Goal: Task Accomplishment & Management: Use online tool/utility

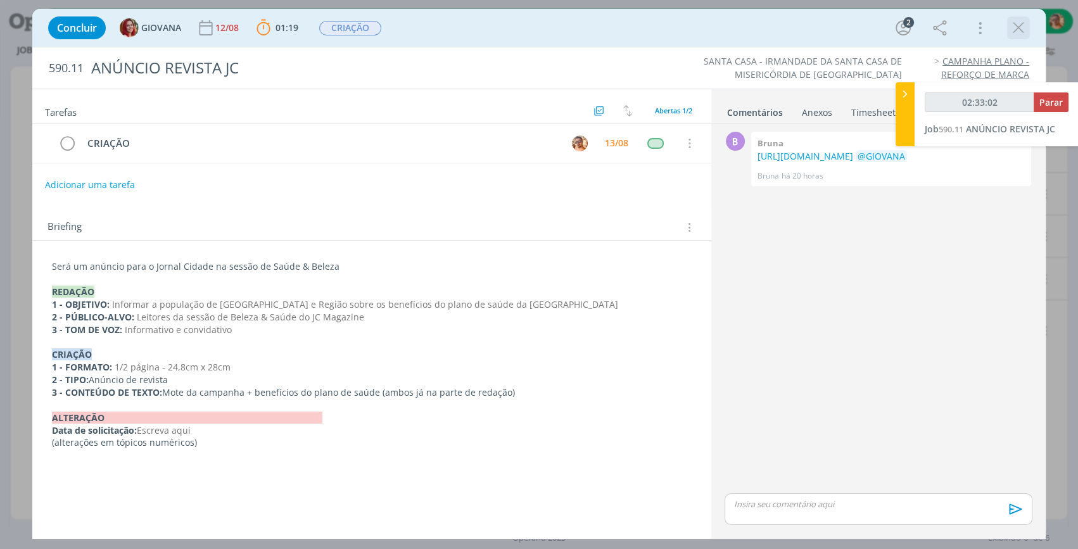
click at [1012, 22] on icon "dialog" at bounding box center [1018, 27] width 19 height 19
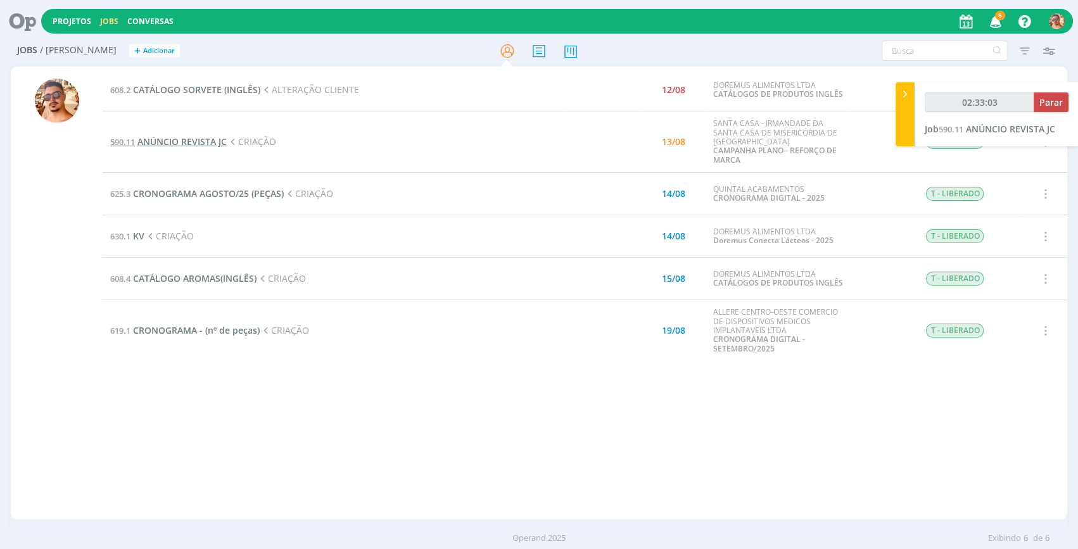
click at [195, 145] on span "ANÚNCIO REVISTA JC" at bounding box center [181, 142] width 89 height 12
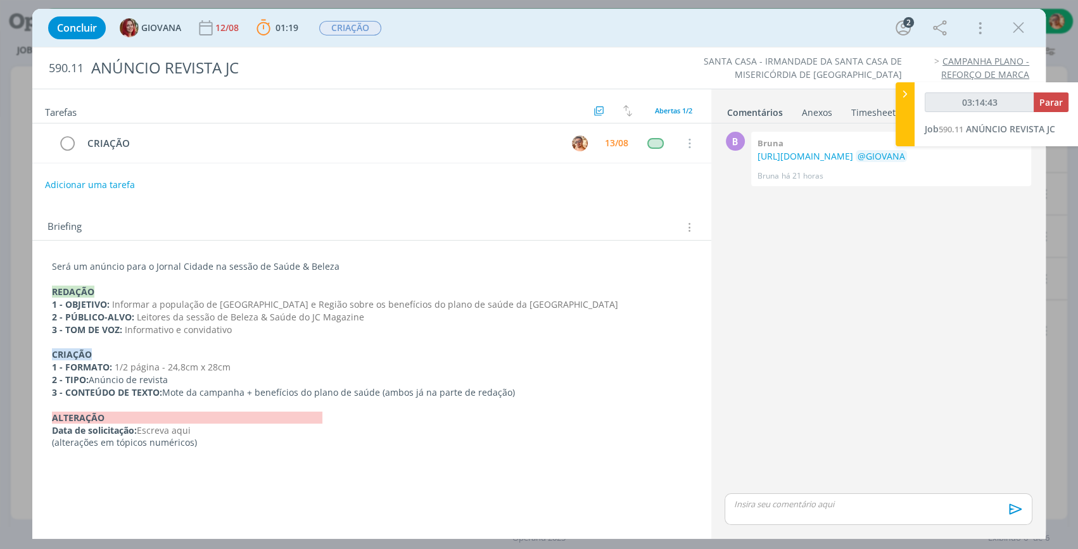
click at [798, 510] on div "dialog" at bounding box center [878, 509] width 308 height 32
drag, startPoint x: 797, startPoint y: 509, endPoint x: 763, endPoint y: 486, distance: 41.5
click at [763, 486] on div "dialog" at bounding box center [878, 485] width 308 height 32
click at [1009, 513] on icon "dialog" at bounding box center [1013, 513] width 13 height 11
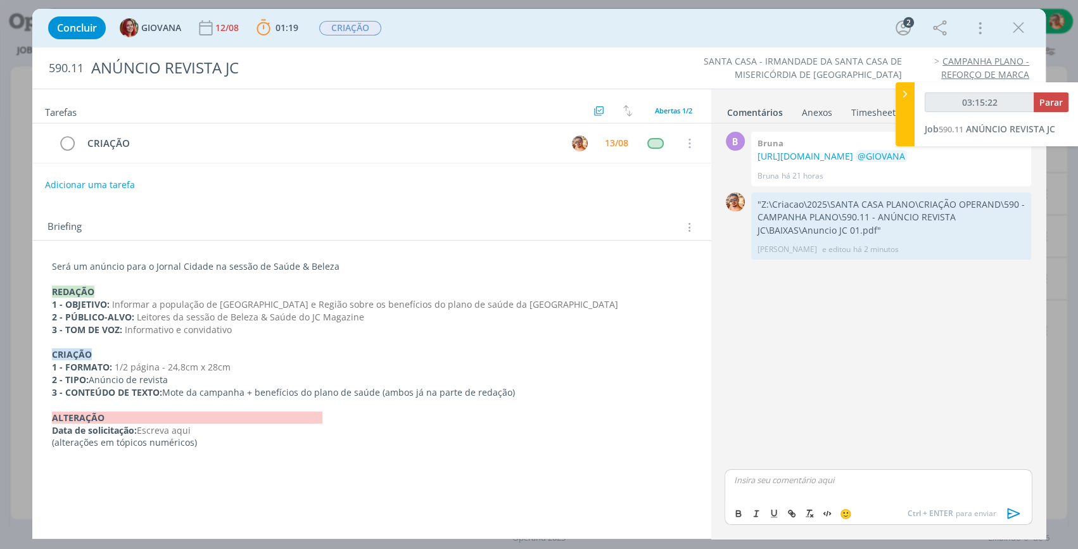
type input "03:15:23"
click at [1042, 94] on button "Parar" at bounding box center [1050, 102] width 35 height 20
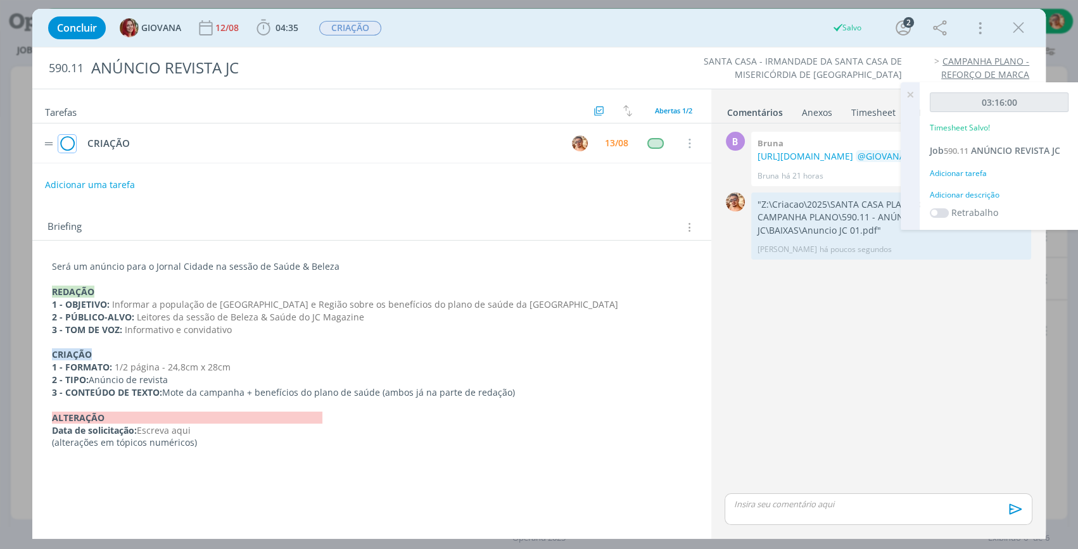
click at [68, 137] on icon "dialog" at bounding box center [67, 143] width 18 height 19
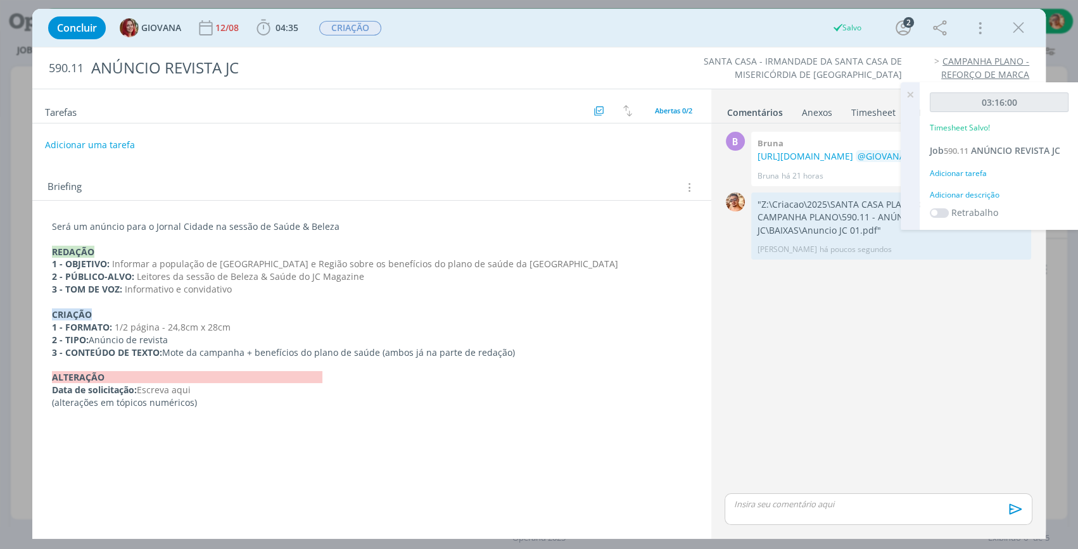
drag, startPoint x: 1021, startPoint y: 22, endPoint x: 405, endPoint y: 148, distance: 628.8
click at [1021, 22] on icon "dialog" at bounding box center [1018, 27] width 19 height 19
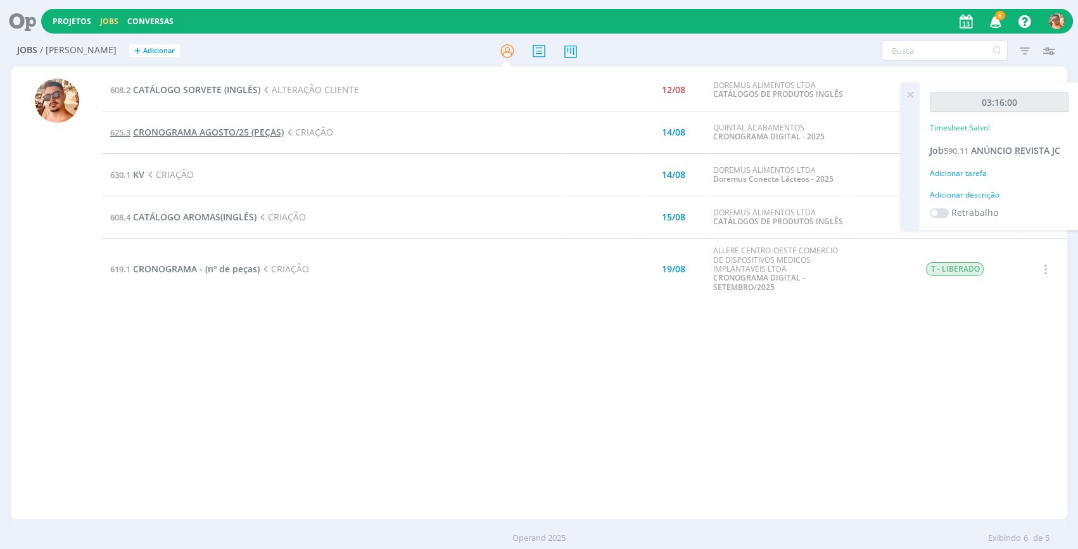
click at [217, 134] on span "CRONOGRAMA AGOSTO/25 (PEÇAS)" at bounding box center [208, 132] width 151 height 12
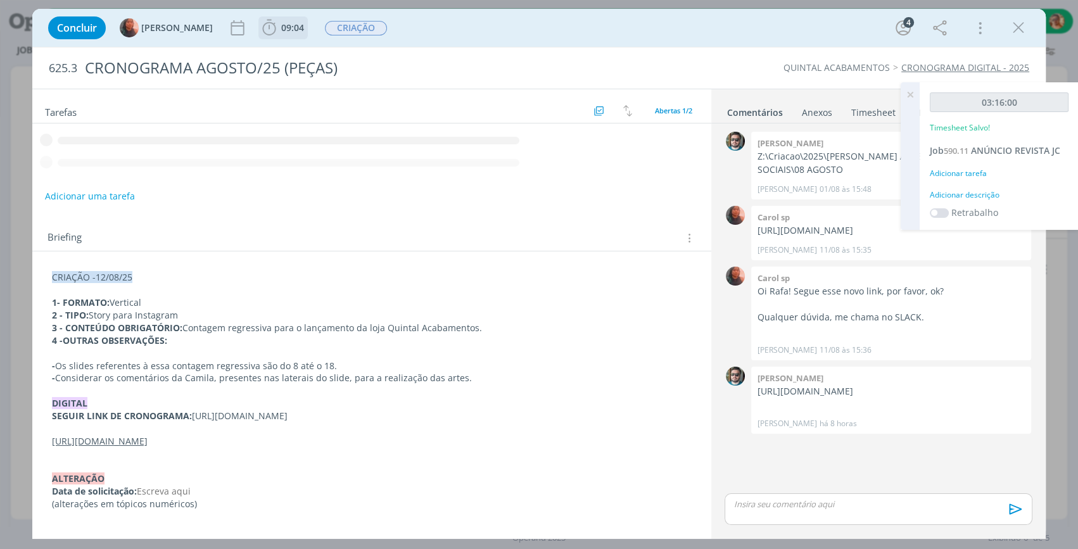
click at [281, 28] on span "09:04" at bounding box center [292, 28] width 23 height 12
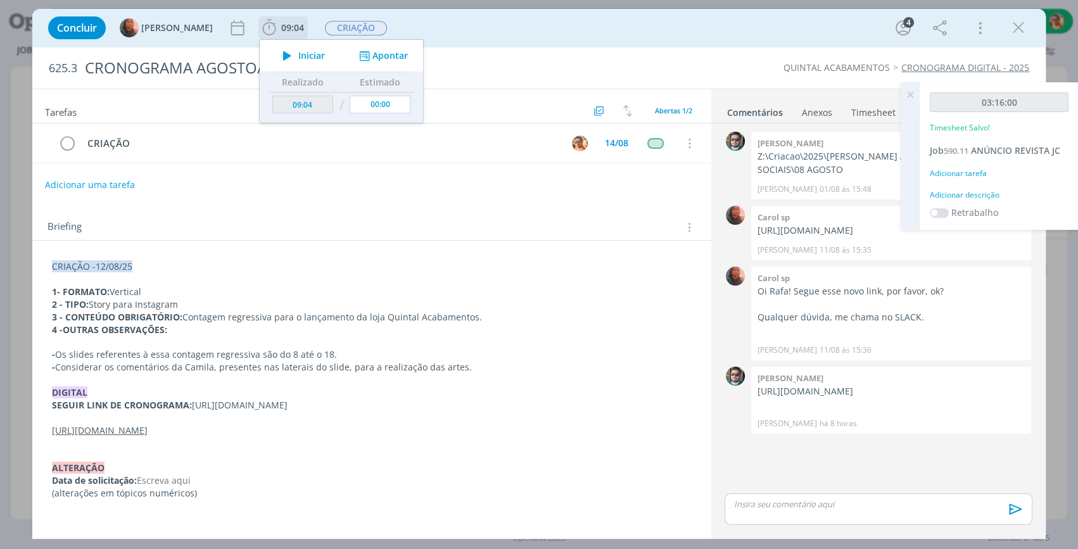
click at [298, 51] on span "Iniciar" at bounding box center [311, 55] width 27 height 9
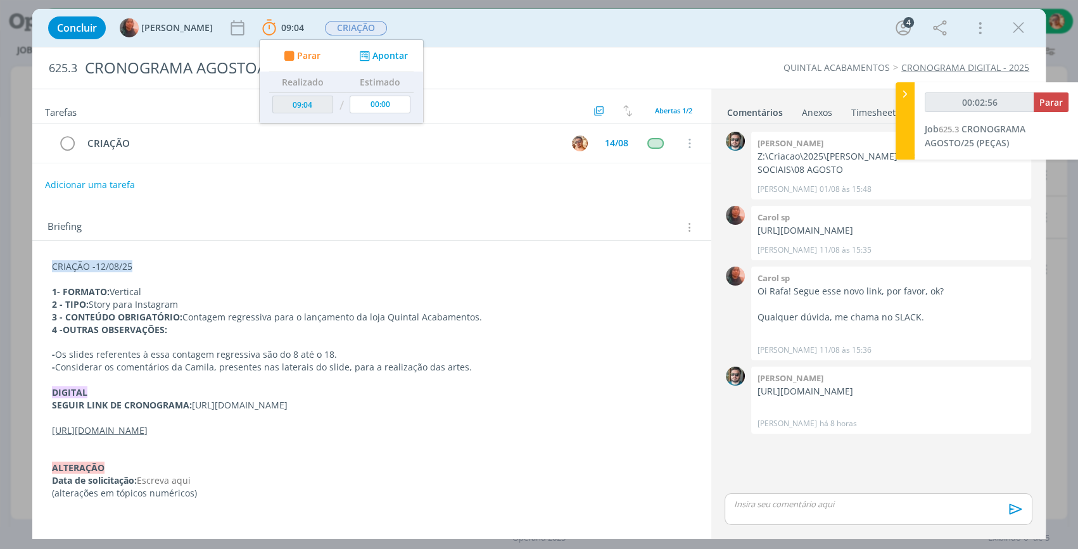
click at [559, 22] on div "Concluir [PERSON_NAME] SP 09:04 Parar Apontar Data * [DATE] Horas * 00:00 Taref…" at bounding box center [539, 28] width 994 height 30
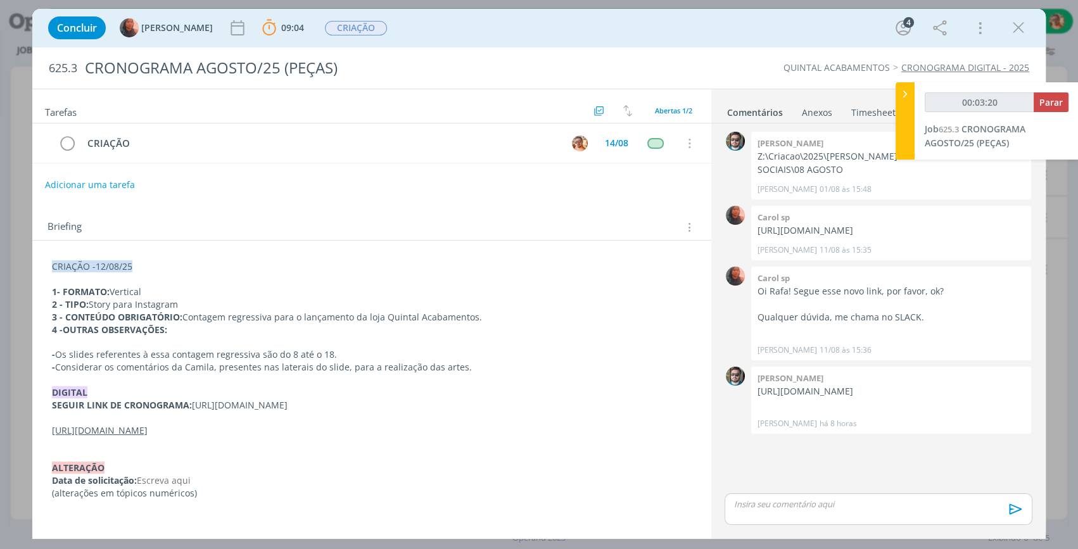
type input "00:03:21"
click at [903, 91] on icon at bounding box center [905, 93] width 13 height 13
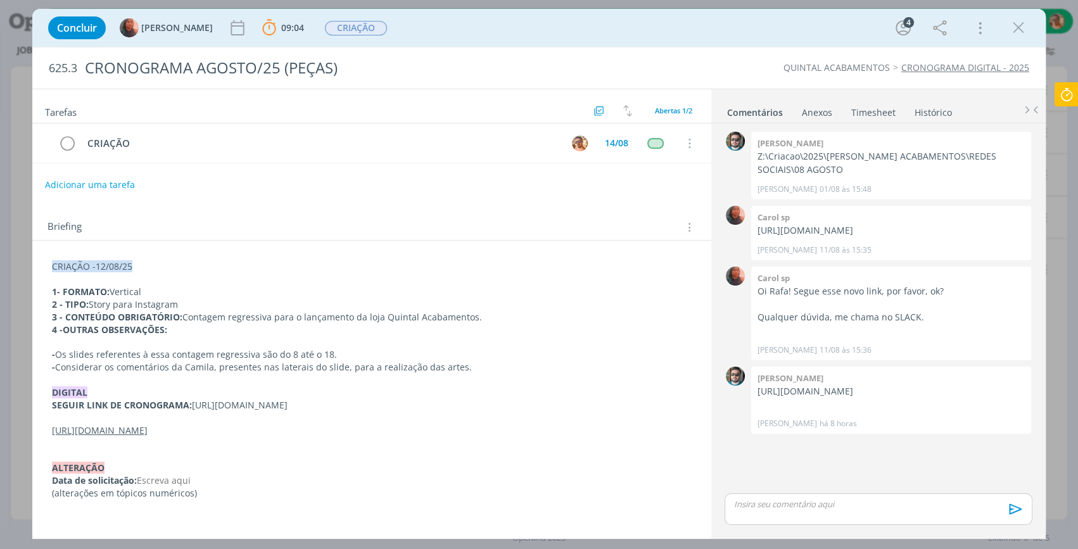
scroll to position [3, 0]
drag, startPoint x: 250, startPoint y: 413, endPoint x: 195, endPoint y: 399, distance: 57.0
click at [195, 399] on p "SEGUIR LINK DE CRONOGRAMA: [URL][DOMAIN_NAME]" at bounding box center [372, 405] width 640 height 13
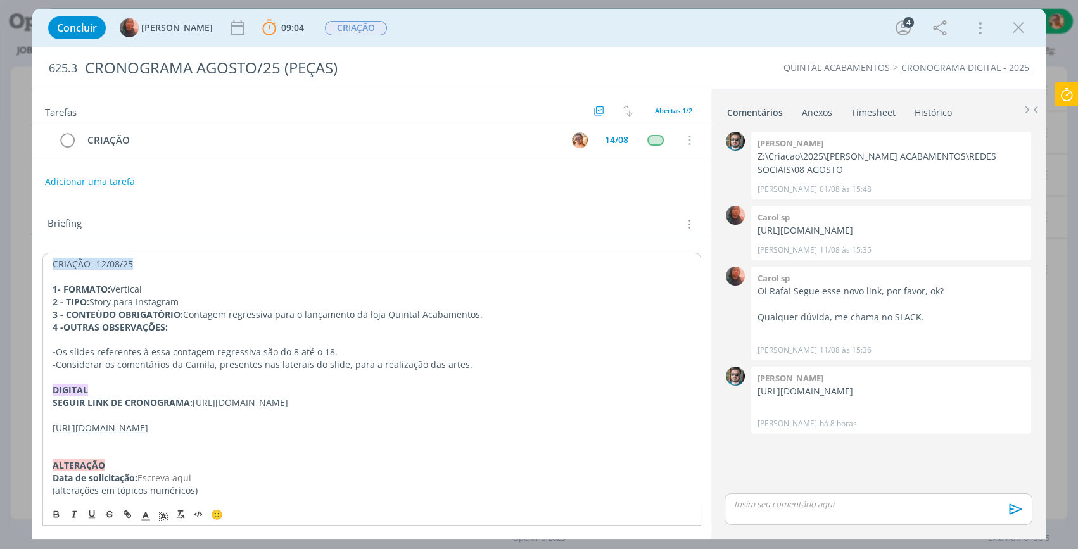
drag, startPoint x: 209, startPoint y: 405, endPoint x: 314, endPoint y: 462, distance: 119.6
click at [316, 446] on p "dialog" at bounding box center [372, 440] width 638 height 13
drag, startPoint x: 172, startPoint y: 441, endPoint x: 148, endPoint y: 443, distance: 24.1
click at [148, 434] on u "[URL][DOMAIN_NAME]" at bounding box center [101, 428] width 96 height 12
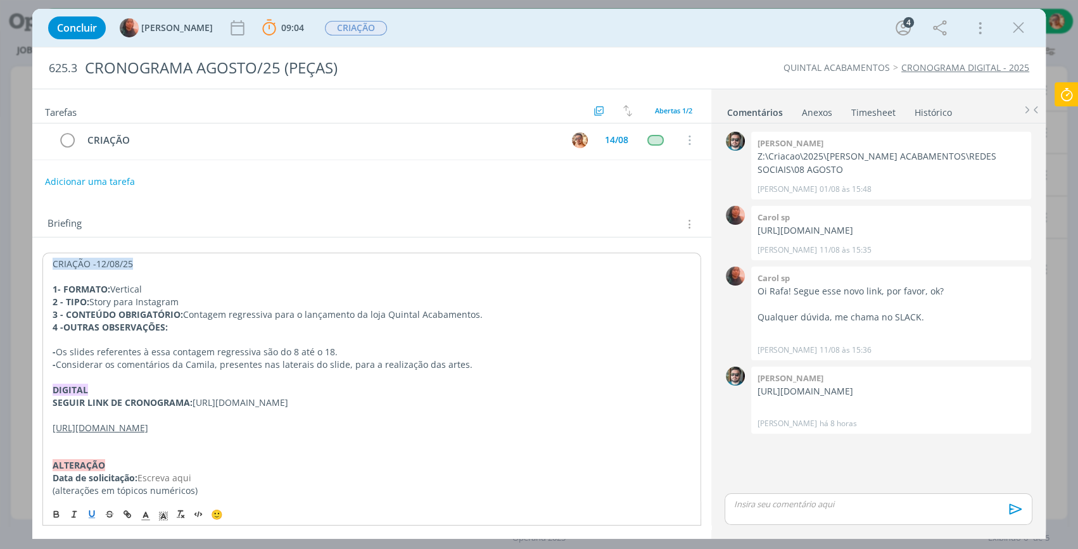
drag, startPoint x: 299, startPoint y: 456, endPoint x: 13, endPoint y: 423, distance: 287.5
click at [13, 423] on div "Concluir [PERSON_NAME] SP 09:04 Parar Apontar Data * [DATE] Horas * 00:00 Taref…" at bounding box center [539, 274] width 1078 height 549
copy div "[URL][DOMAIN_NAME]"
click at [1014, 27] on icon "dialog" at bounding box center [1018, 27] width 19 height 19
